Goal: Use online tool/utility: Use online tool/utility

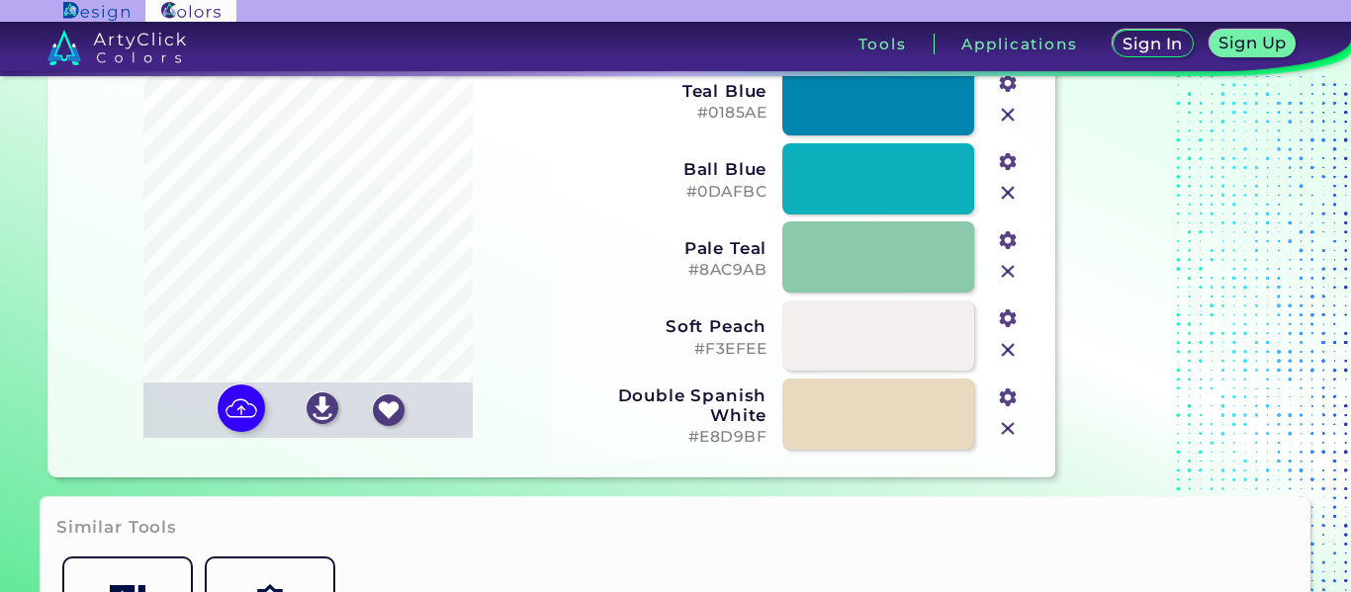
scroll to position [95, 0]
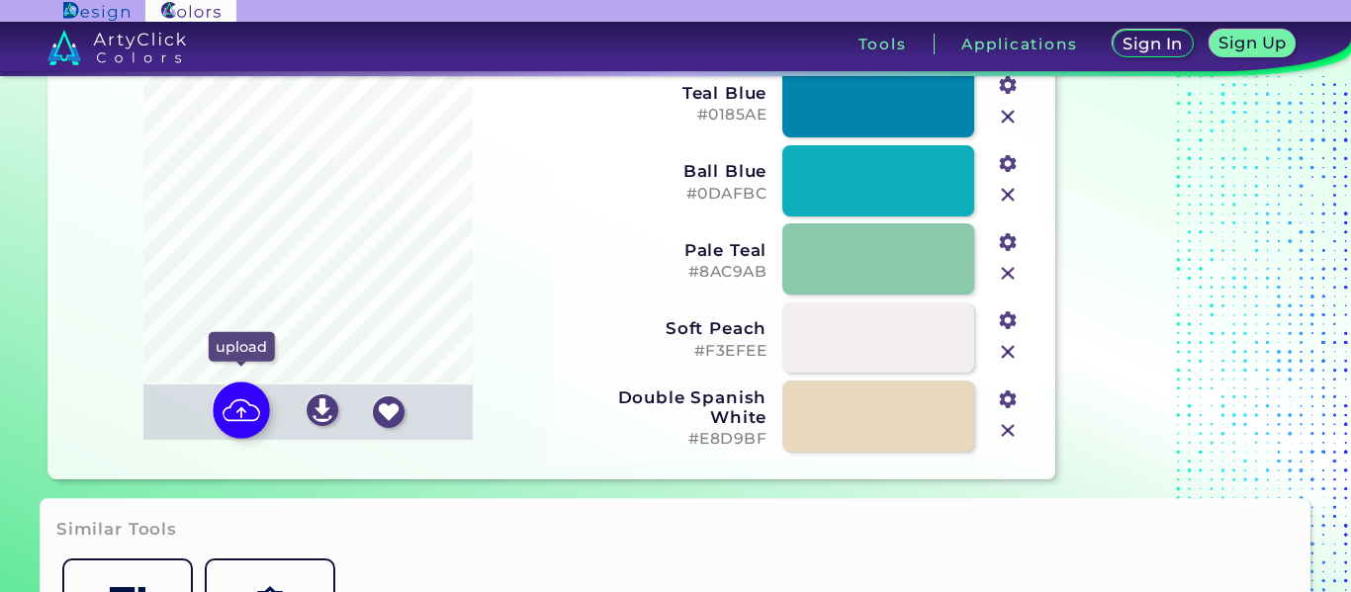
click at [232, 399] on img at bounding box center [241, 411] width 57 height 57
click at [0, 0] on input "file" at bounding box center [0, 0] width 0 height 0
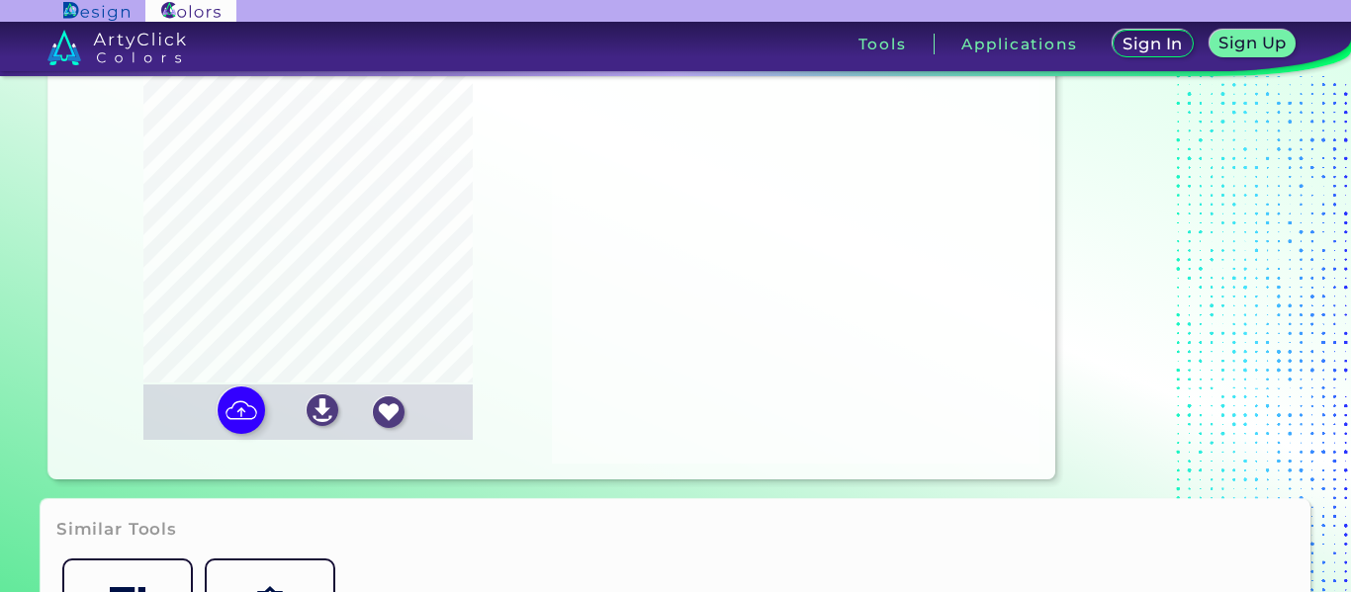
type input "#9f9488"
type input "#29729f"
type input "#1d2d13"
type input "#bdb6a9"
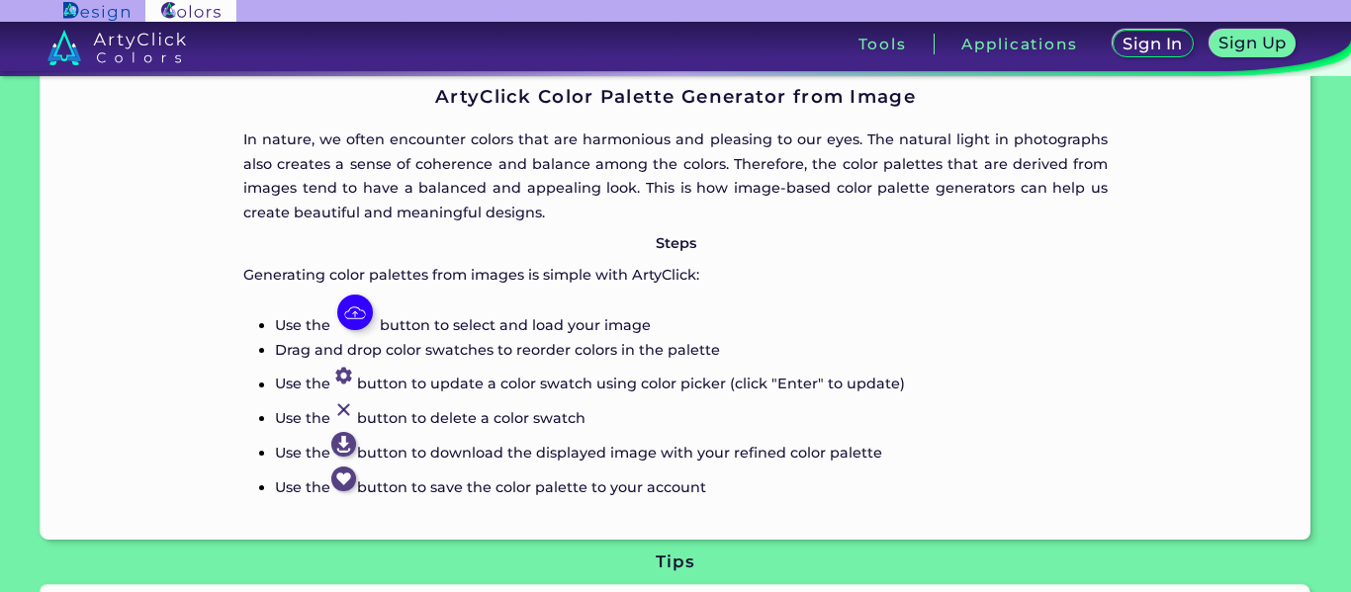
scroll to position [822, 0]
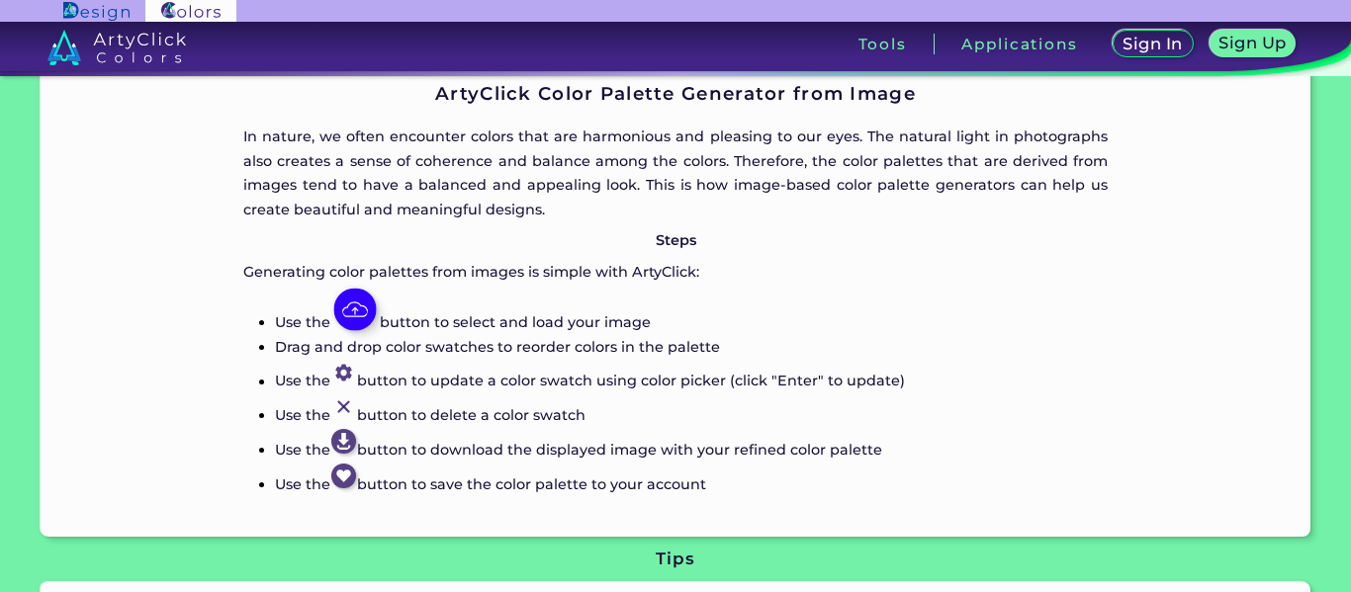
click at [367, 302] on img at bounding box center [354, 310] width 43 height 43
click at [356, 306] on img at bounding box center [354, 310] width 43 height 43
click at [359, 310] on img at bounding box center [354, 310] width 43 height 43
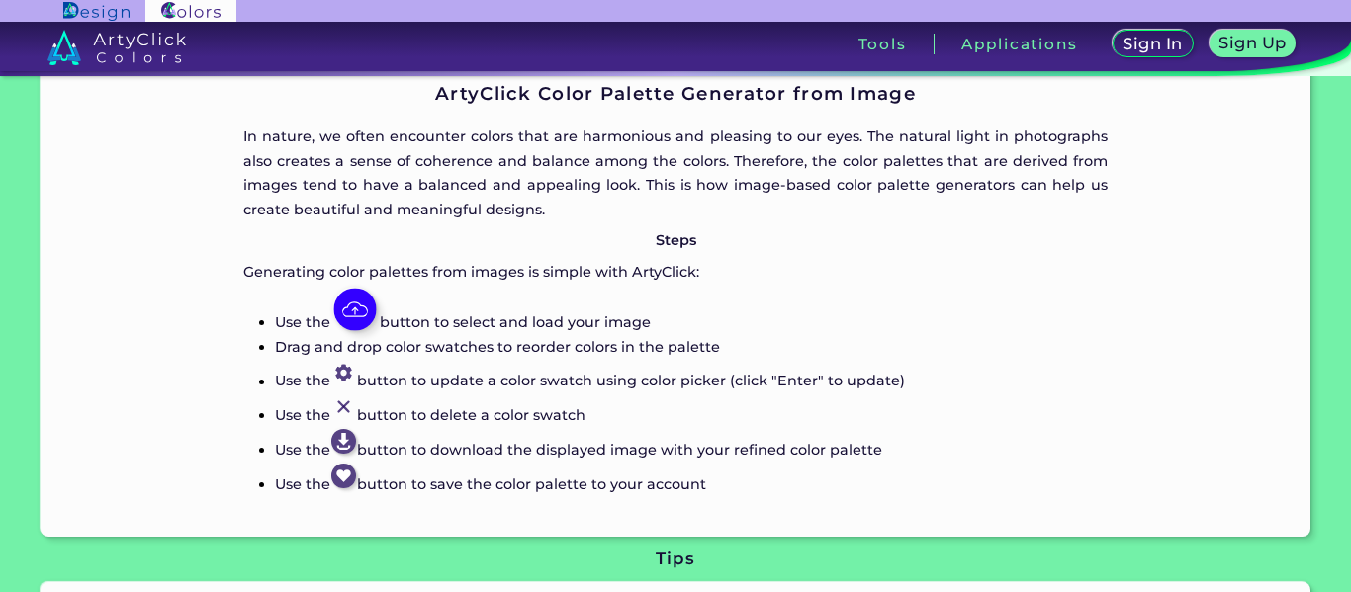
click at [357, 317] on img at bounding box center [354, 310] width 43 height 43
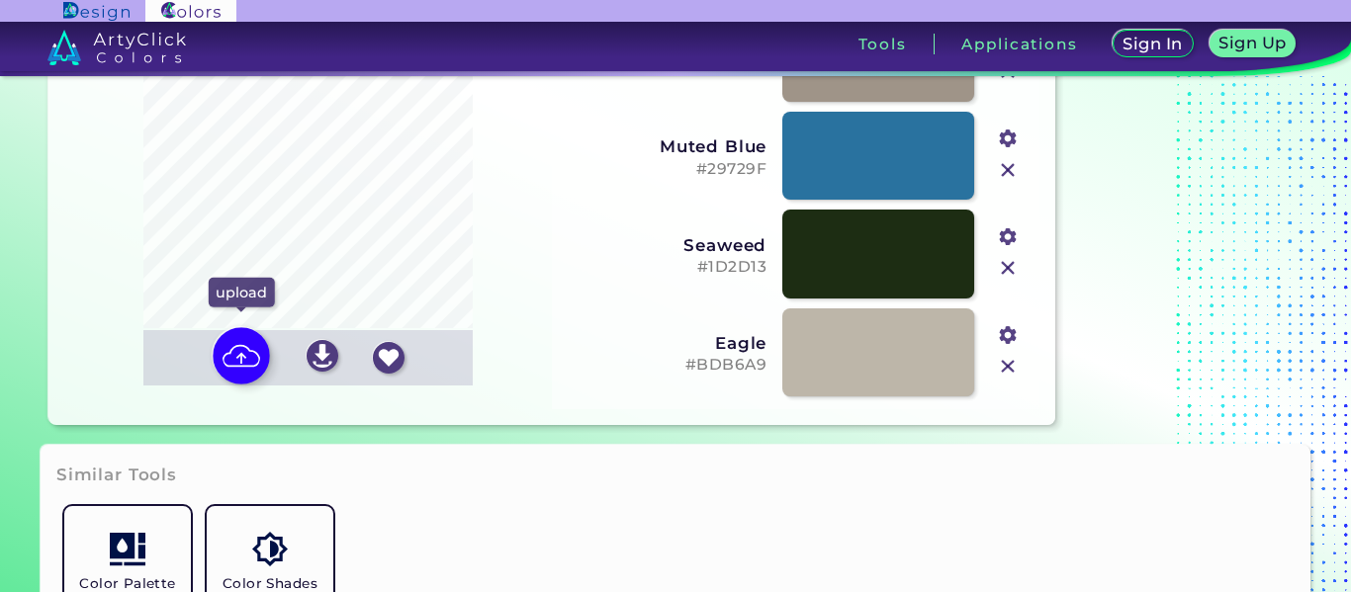
scroll to position [143, 0]
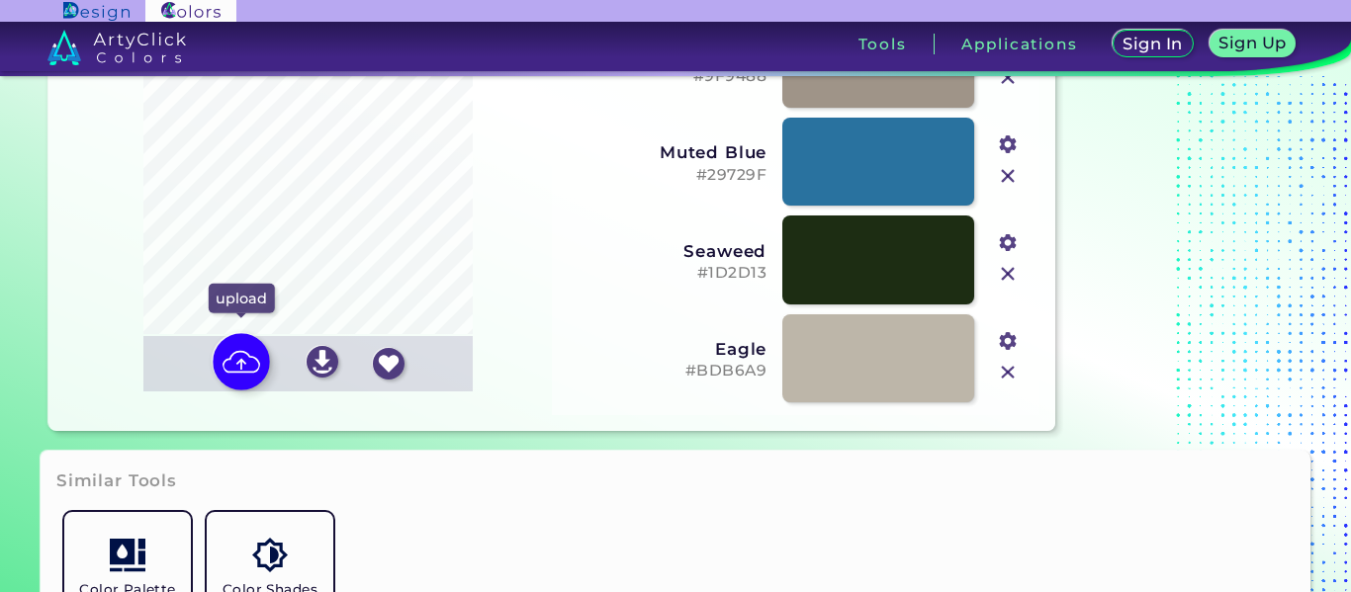
click at [258, 373] on img at bounding box center [241, 362] width 57 height 57
click at [0, 0] on input "file" at bounding box center [0, 0] width 0 height 0
type input "#562a24"
type input "#8a5e63"
type input "#e6edf5"
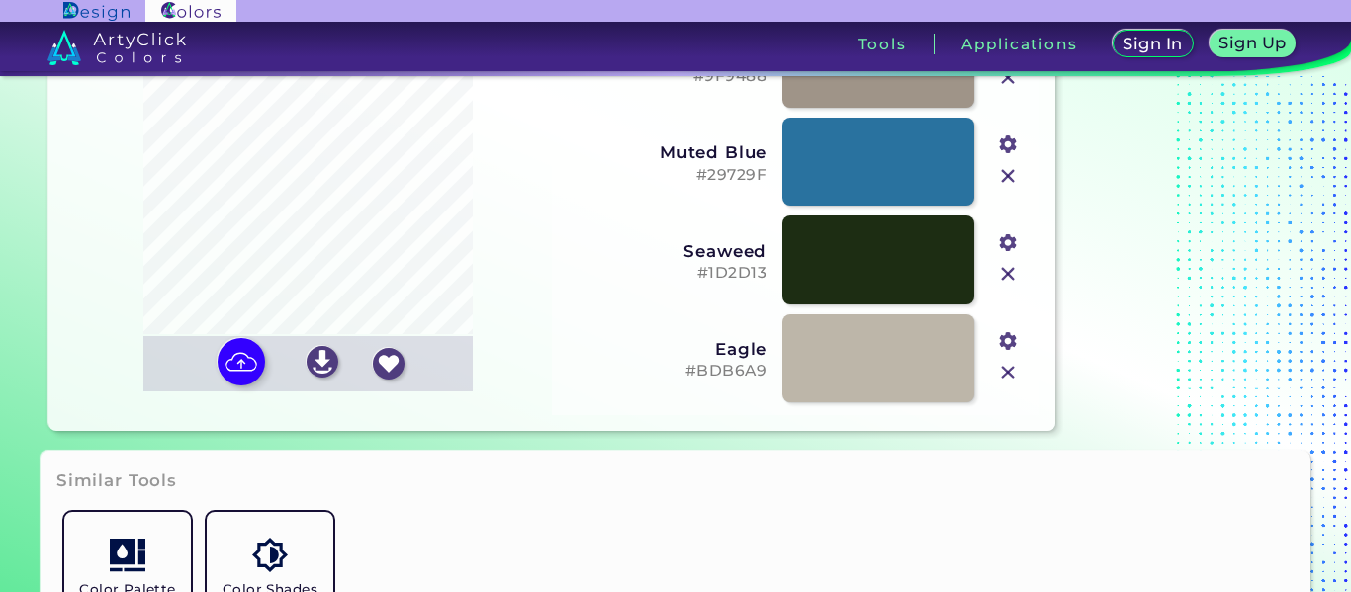
type input "#a19489"
type input "#b5bdc9"
type input "#cdd9eb"
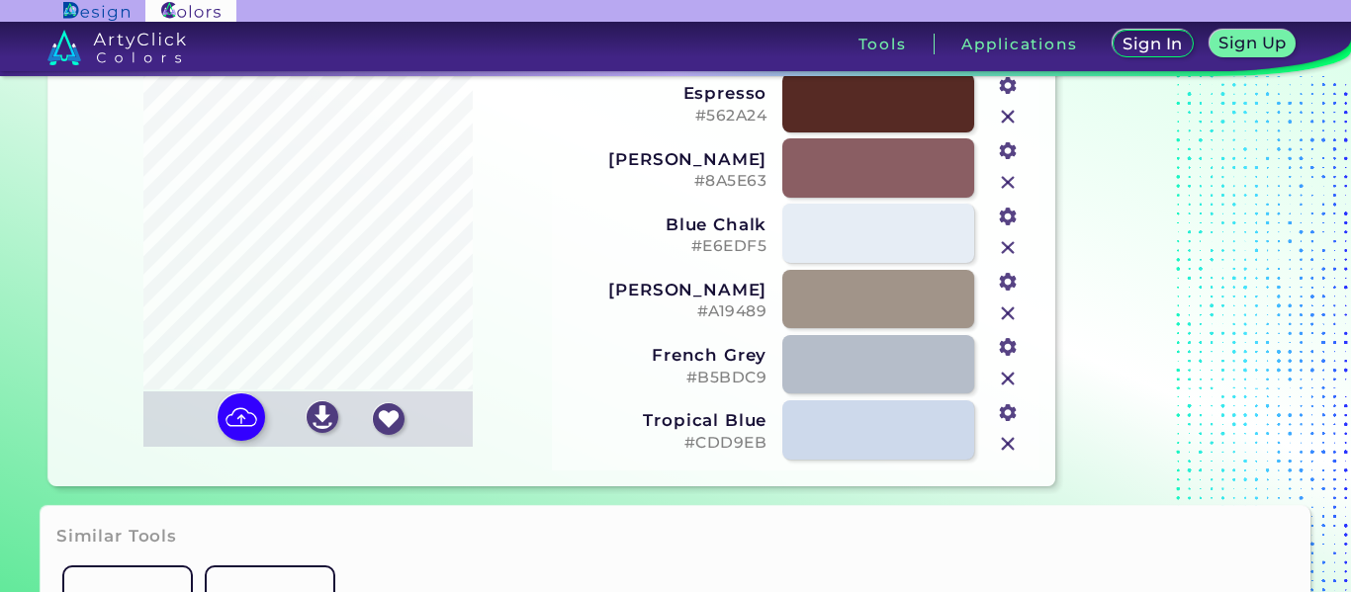
scroll to position [87, 0]
click at [0, 0] on input "file" at bounding box center [0, 0] width 0 height 0
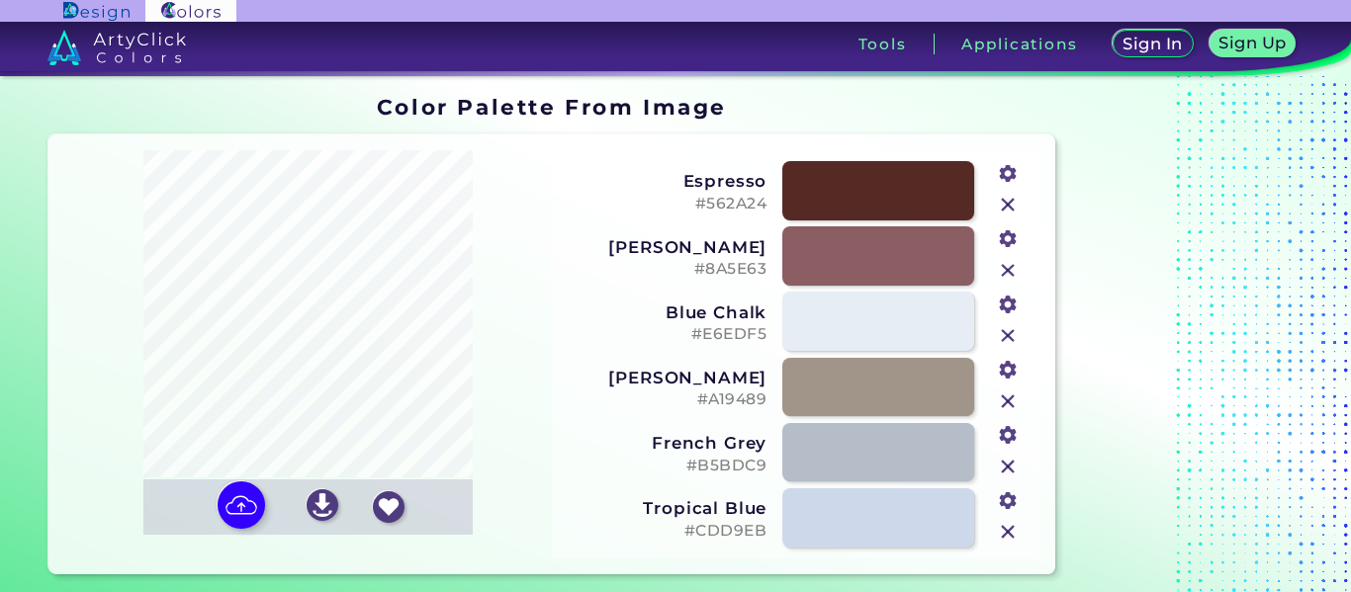
click at [1003, 210] on img at bounding box center [1008, 205] width 26 height 26
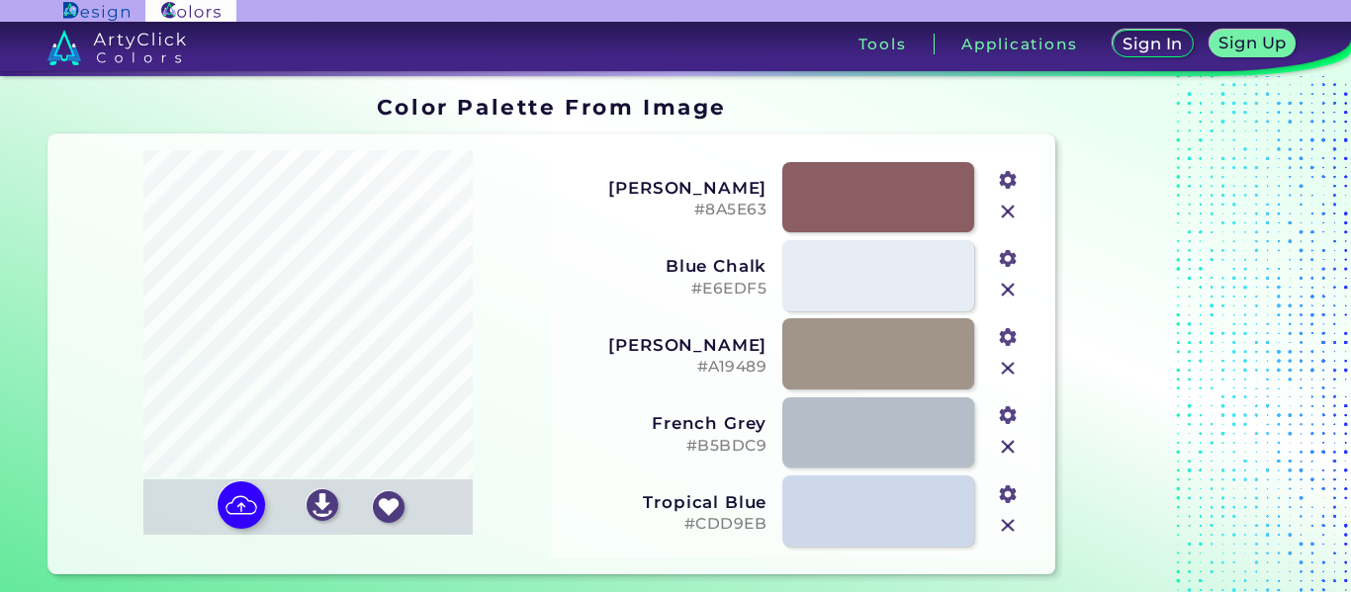
click at [1003, 210] on img at bounding box center [1008, 212] width 26 height 26
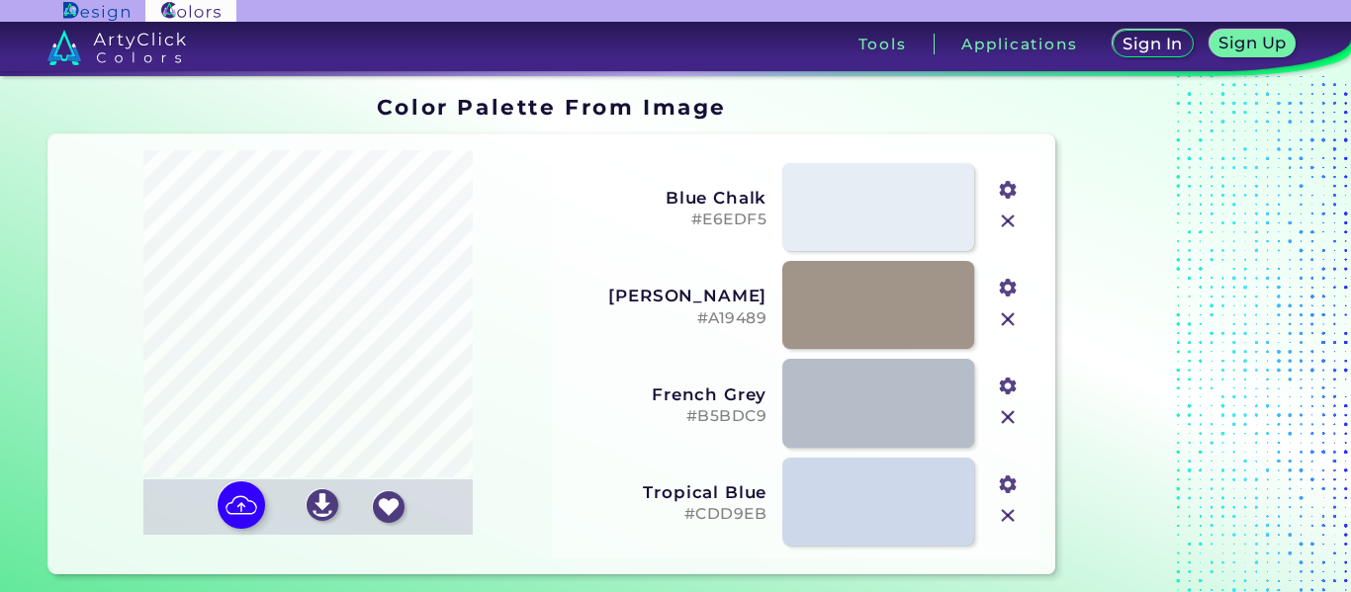
click at [1003, 210] on img at bounding box center [1008, 222] width 26 height 26
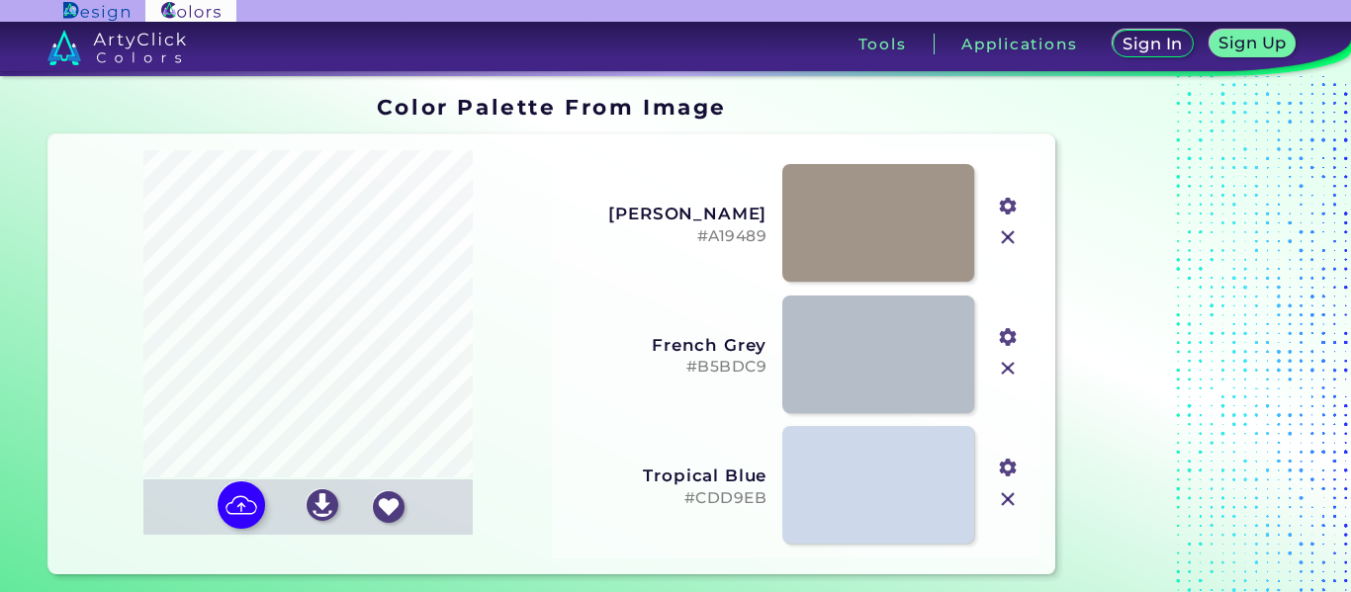
click at [1002, 235] on img at bounding box center [1008, 237] width 26 height 26
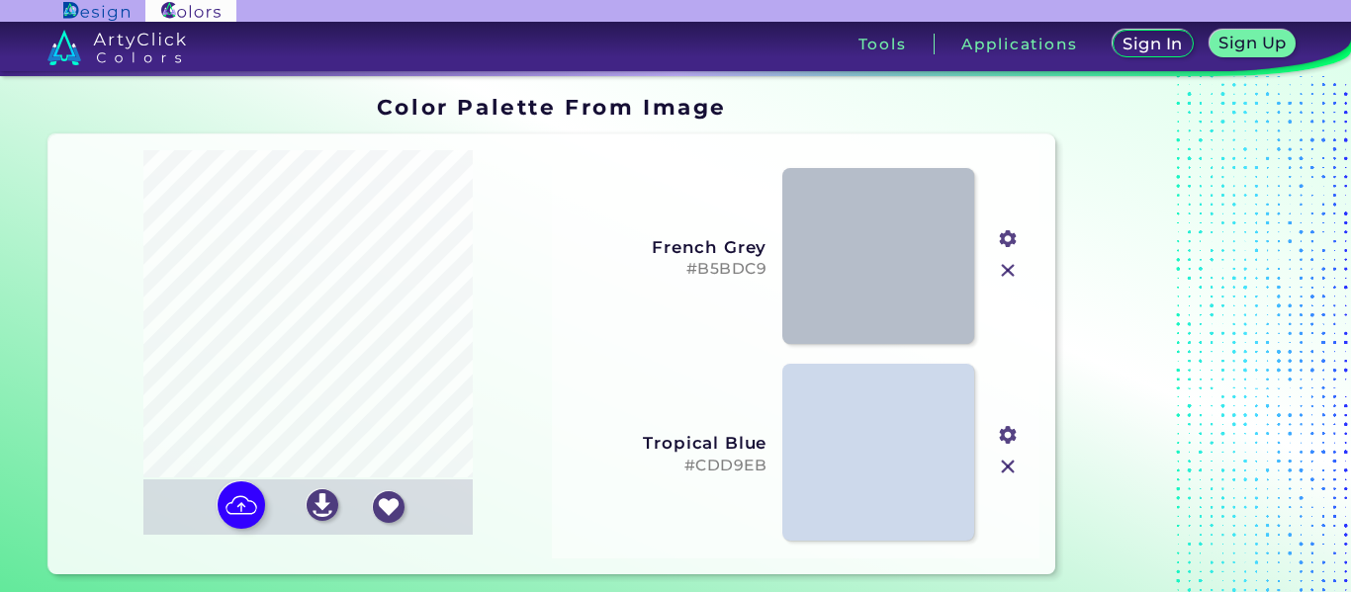
click at [1013, 279] on img at bounding box center [1008, 271] width 26 height 26
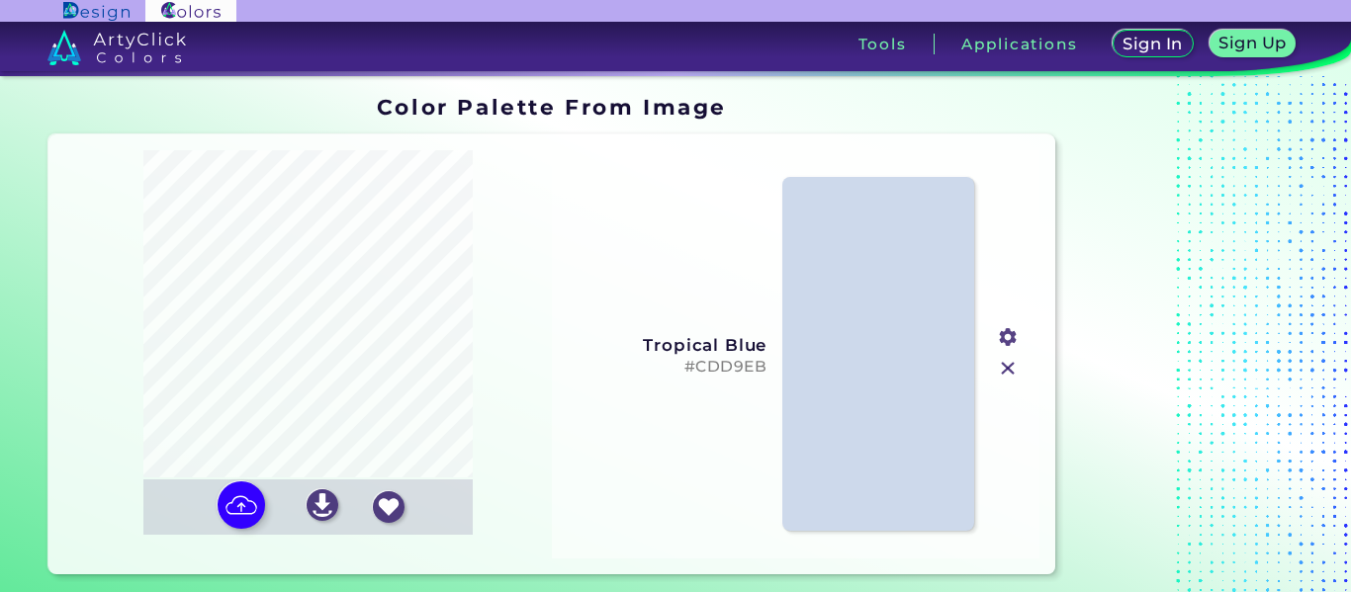
click at [1002, 371] on img at bounding box center [1008, 369] width 26 height 26
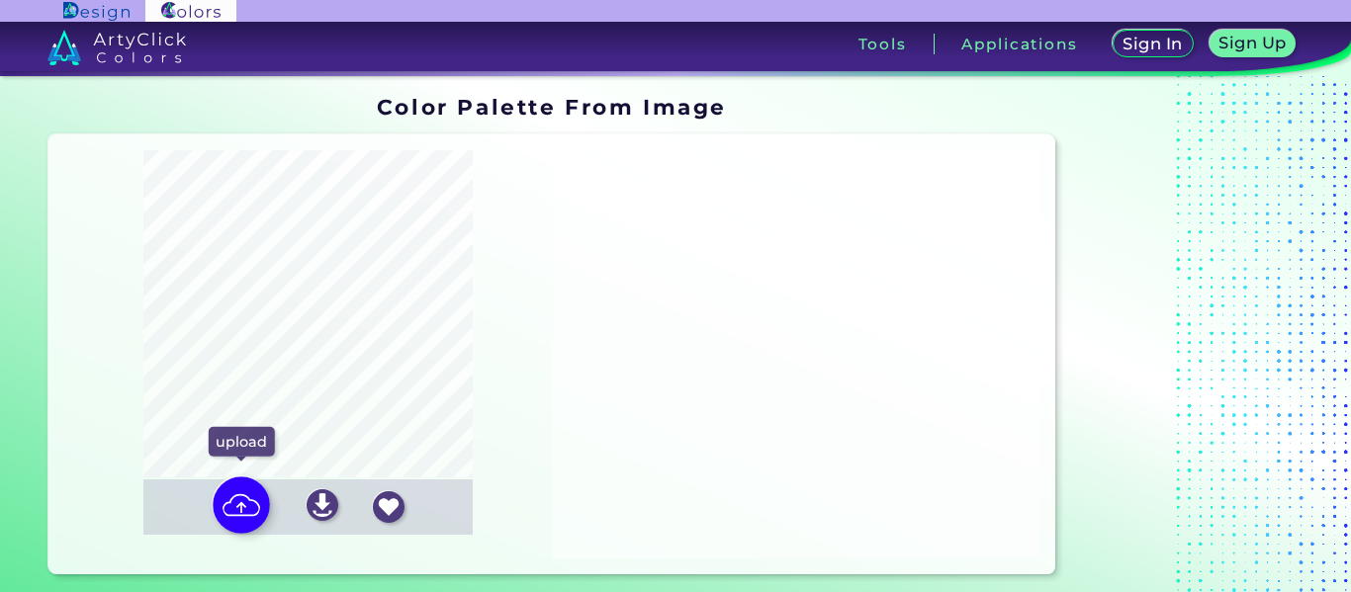
click at [258, 504] on img at bounding box center [241, 506] width 57 height 57
click at [0, 0] on input "file" at bounding box center [0, 0] width 0 height 0
type input "#562a24"
type input "#8a5e63"
type input "#e6edf5"
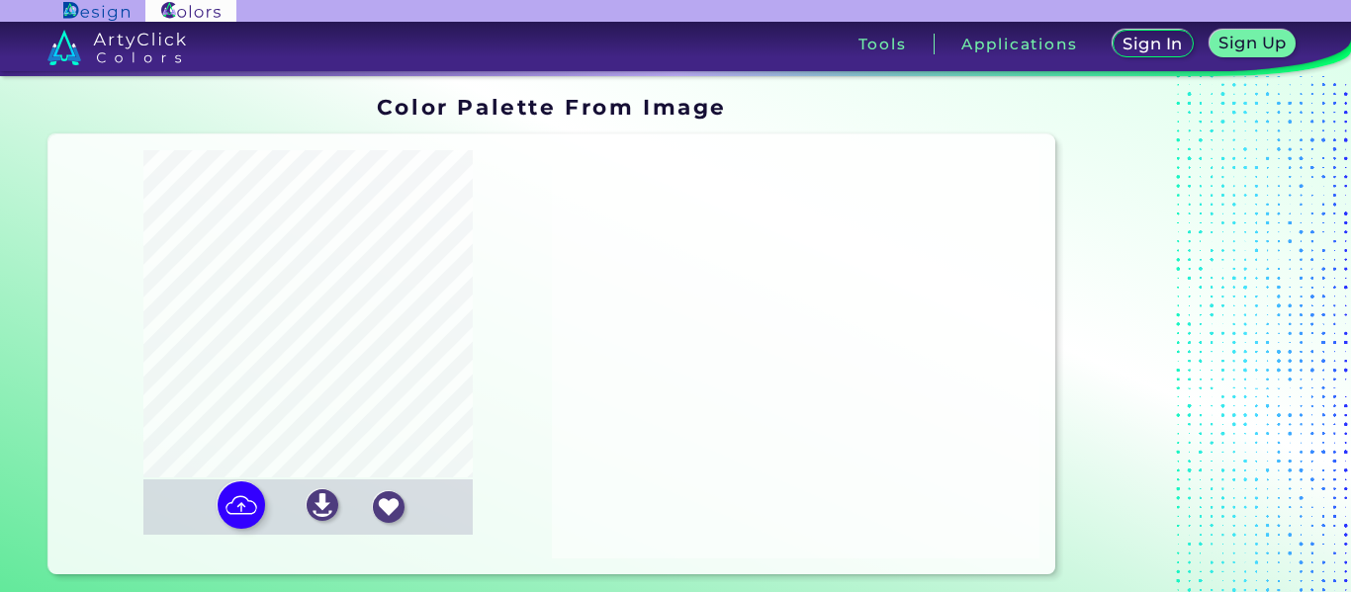
type input "#a19489"
type input "#b5bdc9"
type input "#cdd9eb"
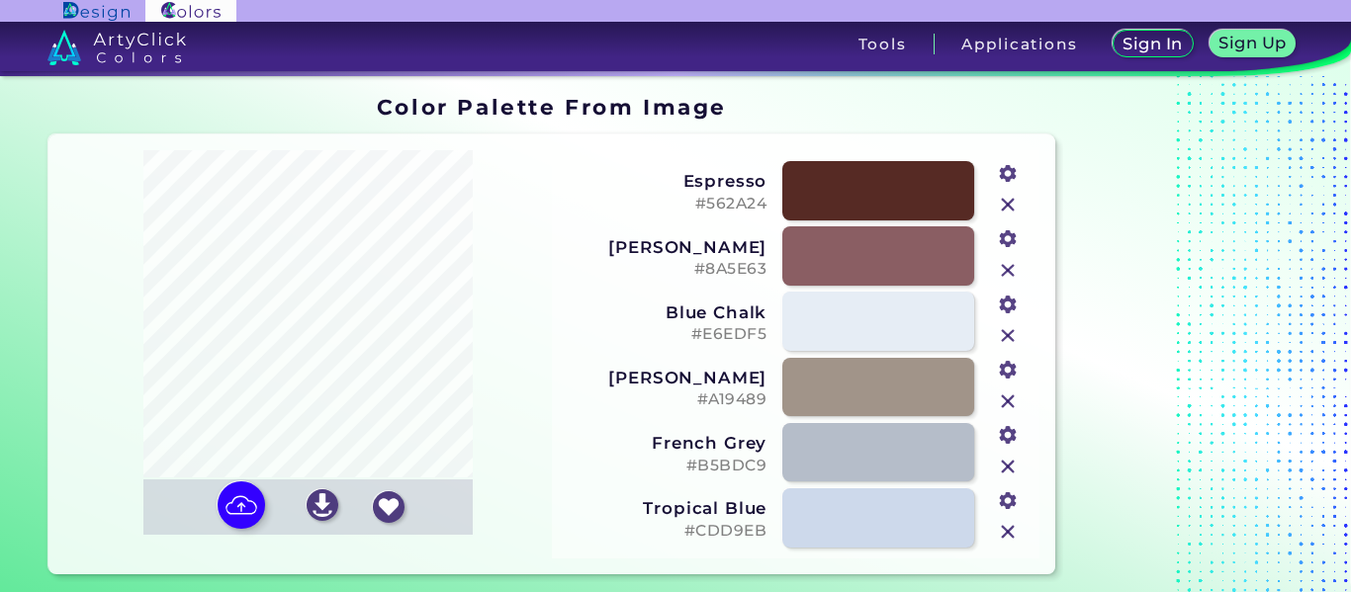
scroll to position [1, 0]
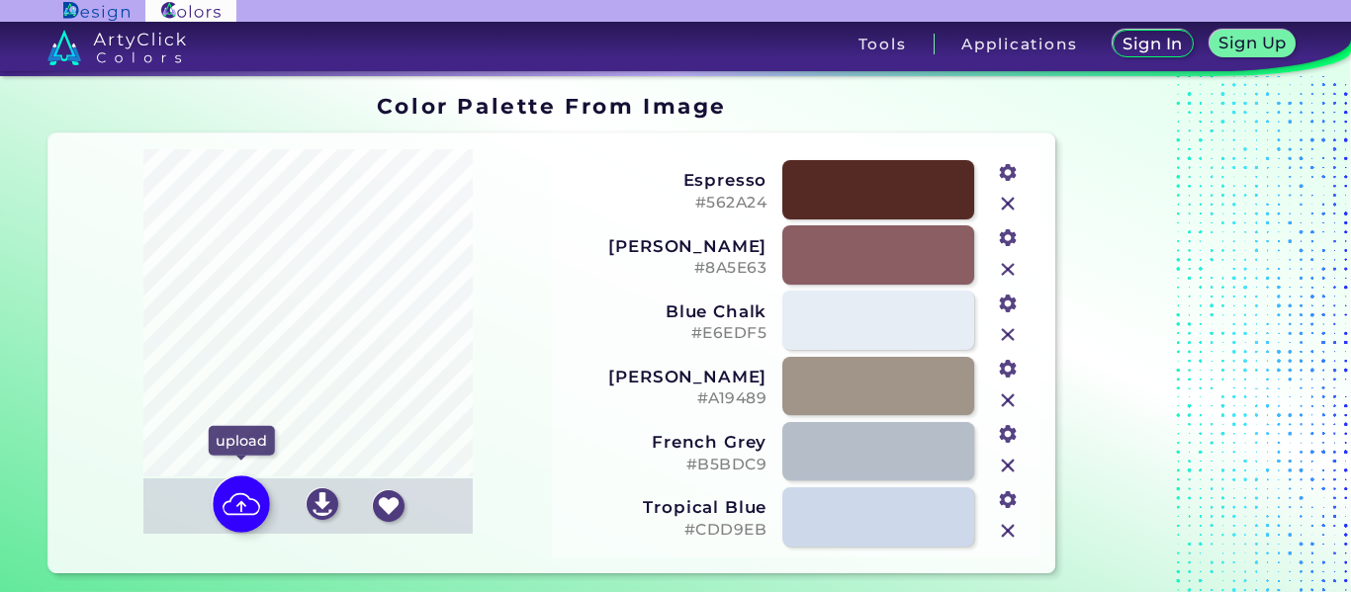
click at [238, 497] on img at bounding box center [241, 505] width 57 height 57
click at [0, 0] on input "file" at bounding box center [0, 0] width 0 height 0
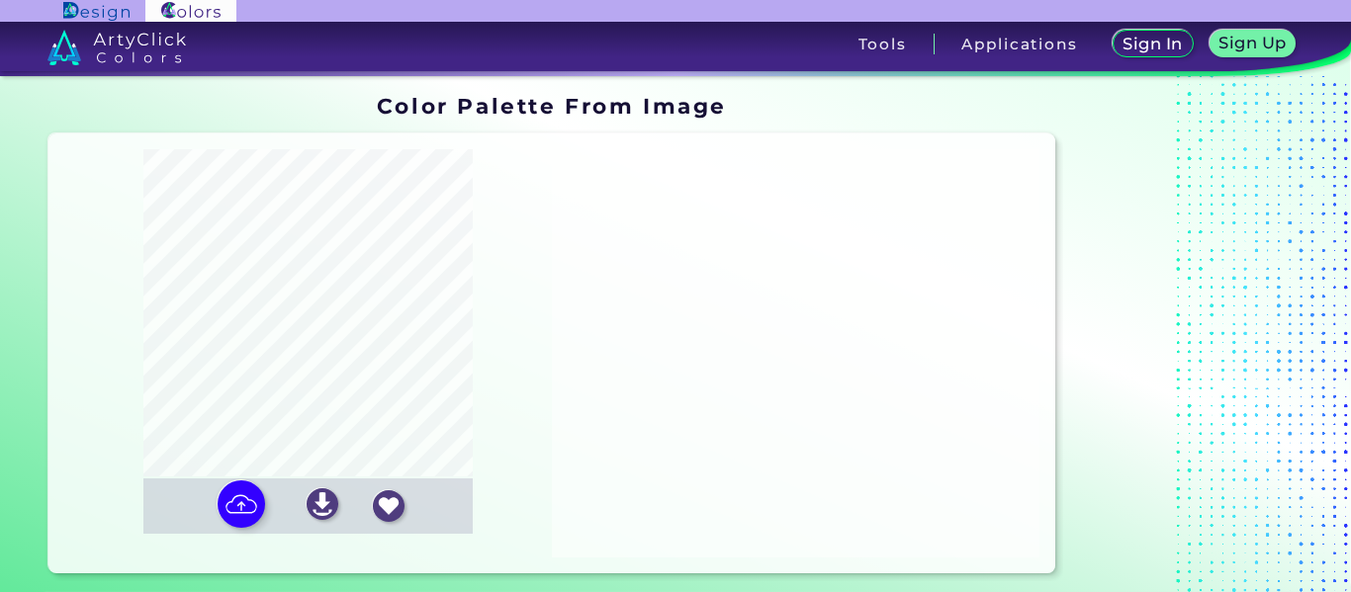
type input "#b14f44"
type input "#3c291c"
type input "#de7d75"
type input "#f4f2f2"
type input "#e5a9a2"
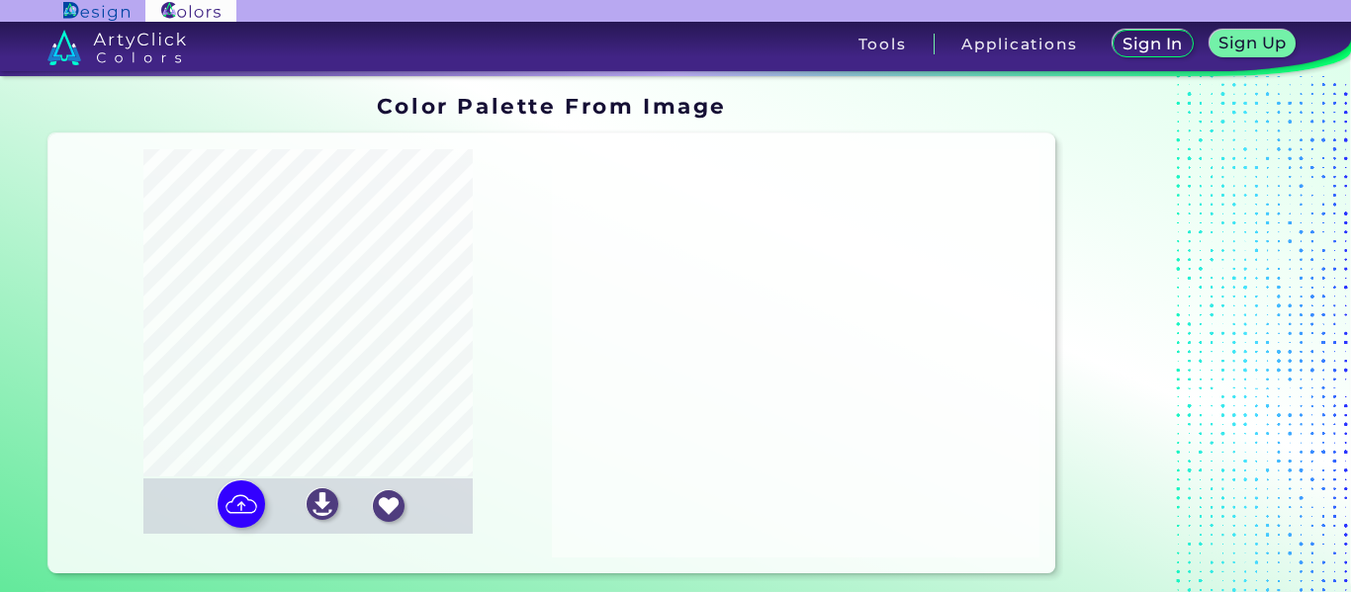
type input "#e3cbc8"
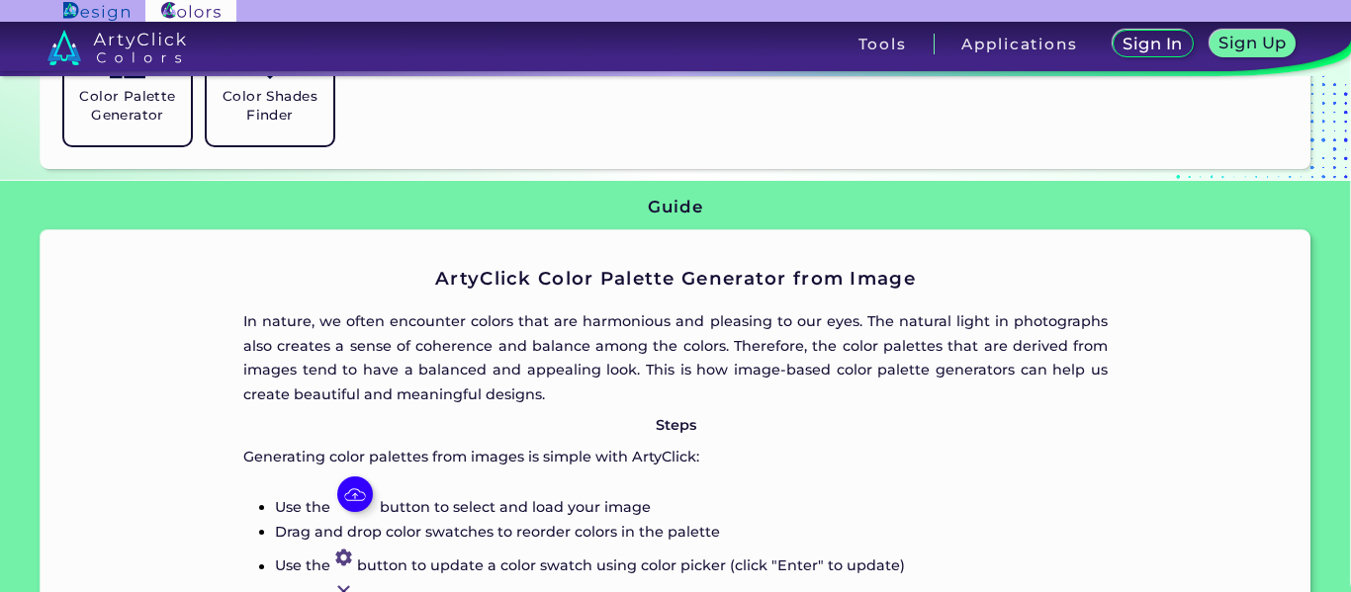
scroll to position [0, 0]
